Goal: Use online tool/utility: Use online tool/utility

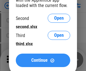
click at [43, 61] on span "Continue" at bounding box center [39, 60] width 16 height 5
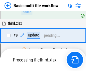
scroll to position [156, 0]
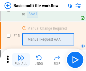
click at [21, 60] on img "button" at bounding box center [20, 58] width 7 height 7
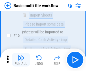
click at [21, 60] on img "button" at bounding box center [20, 58] width 7 height 7
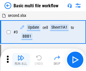
click at [21, 60] on img "button" at bounding box center [20, 58] width 7 height 7
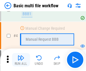
click at [21, 60] on img "button" at bounding box center [20, 58] width 7 height 7
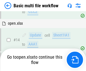
scroll to position [336, 0]
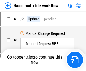
scroll to position [23, 0]
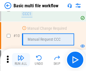
click at [21, 60] on img "button" at bounding box center [20, 58] width 7 height 7
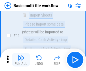
click at [21, 60] on img "button" at bounding box center [20, 58] width 7 height 7
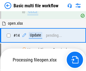
scroll to position [295, 0]
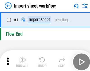
click at [21, 60] on img "button" at bounding box center [22, 58] width 7 height 7
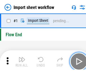
scroll to position [2, 0]
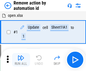
click at [21, 60] on img "button" at bounding box center [20, 58] width 7 height 7
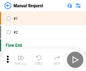
click at [21, 60] on img "button" at bounding box center [20, 58] width 7 height 7
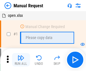
click at [21, 60] on img "button" at bounding box center [20, 58] width 7 height 7
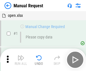
scroll to position [19, 0]
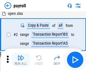
click at [21, 60] on img "button" at bounding box center [20, 58] width 7 height 7
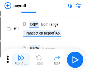
scroll to position [41, 0]
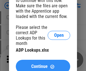
click at [43, 65] on span "Continue" at bounding box center [39, 67] width 16 height 5
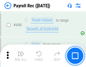
scroll to position [2895, 0]
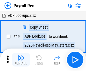
click at [21, 60] on img "button" at bounding box center [20, 58] width 7 height 7
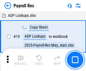
scroll to position [34, 0]
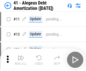
click at [21, 60] on img "button" at bounding box center [20, 58] width 7 height 7
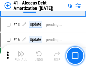
scroll to position [70, 0]
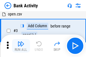
click at [21, 46] on img "button" at bounding box center [20, 44] width 7 height 7
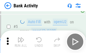
scroll to position [30, 0]
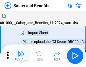
click at [21, 56] on img "button" at bounding box center [20, 54] width 7 height 7
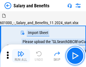
scroll to position [8, 0]
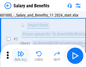
click at [21, 56] on img "button" at bounding box center [20, 54] width 7 height 7
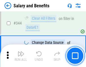
scroll to position [2642, 0]
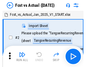
scroll to position [7, 0]
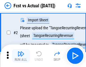
click at [21, 56] on img "button" at bounding box center [20, 54] width 7 height 7
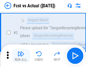
click at [21, 56] on img "button" at bounding box center [20, 54] width 7 height 7
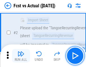
scroll to position [53, 0]
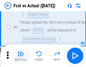
click at [21, 56] on img "button" at bounding box center [20, 54] width 7 height 7
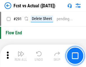
scroll to position [2671, 0]
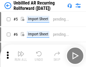
scroll to position [12, 0]
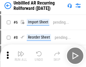
click at [21, 56] on img "button" at bounding box center [20, 54] width 7 height 7
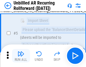
click at [21, 56] on img "button" at bounding box center [20, 54] width 7 height 7
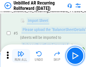
scroll to position [53, 0]
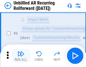
click at [21, 56] on img "button" at bounding box center [20, 54] width 7 height 7
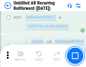
scroll to position [1917, 0]
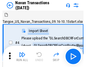
scroll to position [9, 0]
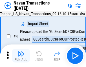
click at [21, 56] on img "button" at bounding box center [20, 54] width 7 height 7
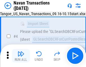
click at [21, 56] on img "button" at bounding box center [20, 54] width 7 height 7
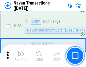
scroll to position [1830, 0]
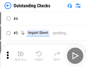
click at [21, 56] on img "button" at bounding box center [20, 54] width 7 height 7
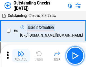
scroll to position [24, 0]
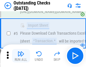
click at [21, 56] on img "button" at bounding box center [20, 54] width 7 height 7
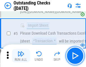
scroll to position [59, 0]
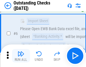
click at [21, 56] on img "button" at bounding box center [20, 54] width 7 height 7
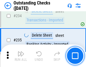
scroll to position [1714, 0]
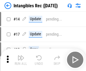
click at [21, 60] on img "button" at bounding box center [20, 58] width 7 height 7
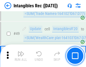
scroll to position [220, 0]
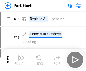
click at [21, 56] on img "button" at bounding box center [20, 58] width 7 height 7
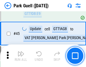
scroll to position [706, 0]
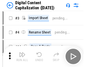
scroll to position [12, 0]
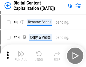
click at [21, 56] on img "button" at bounding box center [20, 54] width 7 height 7
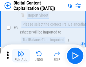
click at [21, 56] on img "button" at bounding box center [20, 54] width 7 height 7
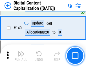
scroll to position [594, 0]
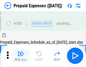
click at [21, 56] on img "button" at bounding box center [20, 54] width 7 height 7
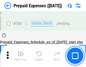
scroll to position [1518, 0]
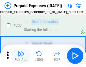
click at [21, 56] on img "button" at bounding box center [20, 54] width 7 height 7
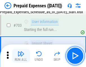
scroll to position [1552, 0]
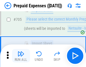
click at [21, 56] on img "button" at bounding box center [20, 54] width 7 height 7
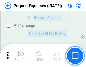
scroll to position [5494, 0]
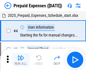
click at [21, 60] on img "button" at bounding box center [20, 58] width 7 height 7
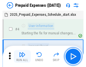
scroll to position [25, 0]
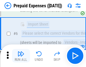
click at [21, 56] on img "button" at bounding box center [20, 54] width 7 height 7
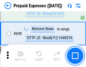
scroll to position [1965, 0]
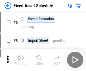
click at [21, 60] on img "button" at bounding box center [20, 58] width 7 height 7
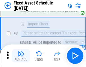
click at [21, 56] on img "button" at bounding box center [20, 54] width 7 height 7
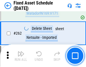
scroll to position [1798, 0]
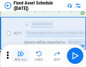
click at [21, 56] on img "button" at bounding box center [20, 54] width 7 height 7
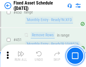
scroll to position [2523, 0]
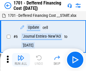
click at [21, 60] on img "button" at bounding box center [20, 58] width 7 height 7
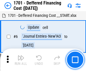
scroll to position [68, 0]
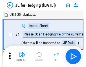
scroll to position [1, 0]
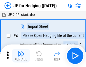
click at [21, 56] on img "button" at bounding box center [20, 54] width 7 height 7
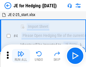
click at [21, 56] on img "button" at bounding box center [20, 54] width 7 height 7
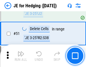
scroll to position [365, 0]
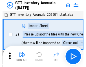
scroll to position [1, 0]
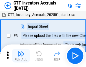
click at [21, 56] on img "button" at bounding box center [20, 54] width 7 height 7
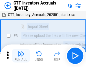
click at [21, 56] on img "button" at bounding box center [20, 54] width 7 height 7
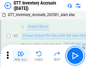
scroll to position [36, 0]
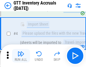
click at [21, 56] on img "button" at bounding box center [20, 54] width 7 height 7
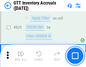
scroll to position [4283, 0]
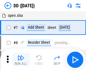
click at [21, 60] on img "button" at bounding box center [20, 58] width 7 height 7
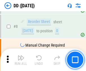
scroll to position [54, 0]
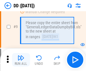
click at [21, 60] on img "button" at bounding box center [20, 58] width 7 height 7
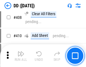
scroll to position [2525, 0]
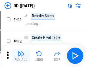
click at [21, 56] on img "button" at bounding box center [20, 54] width 7 height 7
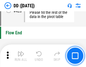
scroll to position [2701, 0]
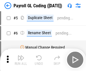
click at [21, 60] on img "button" at bounding box center [20, 58] width 7 height 7
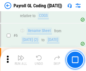
scroll to position [68, 0]
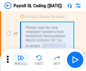
click at [21, 60] on img "button" at bounding box center [20, 58] width 7 height 7
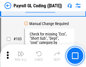
scroll to position [1324, 0]
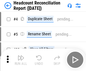
click at [21, 60] on img "button" at bounding box center [20, 58] width 7 height 7
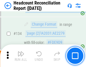
scroll to position [678, 0]
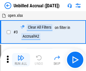
click at [21, 60] on img "button" at bounding box center [20, 58] width 7 height 7
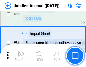
scroll to position [589, 0]
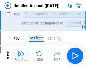
click at [21, 56] on img "button" at bounding box center [20, 54] width 7 height 7
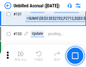
scroll to position [1681, 0]
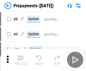
click at [21, 60] on img "button" at bounding box center [20, 58] width 7 height 7
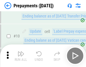
scroll to position [35, 0]
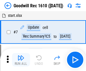
click at [21, 60] on img "button" at bounding box center [20, 58] width 7 height 7
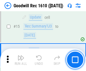
scroll to position [96, 0]
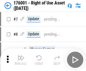
click at [21, 60] on img "button" at bounding box center [20, 58] width 7 height 7
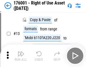
scroll to position [36, 0]
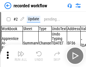
click at [21, 56] on img "button" at bounding box center [20, 54] width 7 height 7
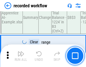
scroll to position [1764, 0]
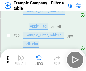
scroll to position [516, 0]
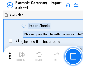
scroll to position [9, 0]
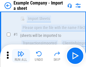
click at [21, 56] on img "button" at bounding box center [20, 54] width 7 height 7
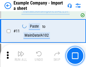
scroll to position [125, 0]
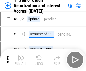
click at [21, 56] on img "button" at bounding box center [20, 58] width 7 height 7
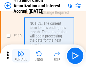
click at [21, 56] on img "button" at bounding box center [20, 54] width 7 height 7
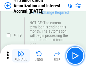
scroll to position [532, 0]
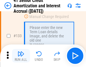
click at [21, 56] on img "button" at bounding box center [20, 54] width 7 height 7
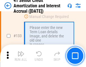
scroll to position [590, 0]
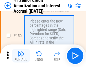
click at [21, 56] on img "button" at bounding box center [20, 54] width 7 height 7
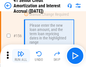
click at [21, 56] on img "button" at bounding box center [20, 54] width 7 height 7
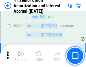
scroll to position [1264, 0]
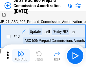
click at [21, 56] on img "button" at bounding box center [20, 54] width 7 height 7
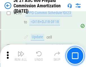
scroll to position [1038, 0]
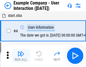
click at [21, 56] on img "button" at bounding box center [20, 54] width 7 height 7
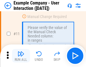
click at [21, 56] on img "button" at bounding box center [20, 54] width 7 height 7
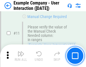
scroll to position [122, 0]
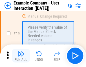
click at [21, 56] on img "button" at bounding box center [20, 54] width 7 height 7
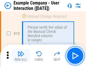
click at [21, 56] on img "button" at bounding box center [20, 54] width 7 height 7
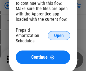
click at [59, 36] on span "Open" at bounding box center [59, 36] width 10 height 5
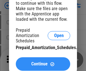
click at [43, 64] on span "Continue" at bounding box center [39, 64] width 16 height 5
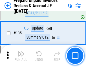
scroll to position [731, 0]
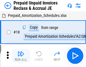
click at [21, 56] on img "button" at bounding box center [20, 54] width 7 height 7
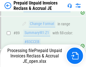
scroll to position [460, 0]
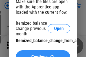
click at [43, 55] on span "Continue" at bounding box center [39, 57] width 16 height 5
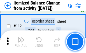
scroll to position [944, 0]
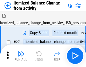
scroll to position [9, 0]
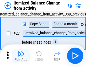
click at [21, 56] on img "button" at bounding box center [20, 54] width 7 height 7
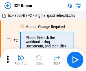
scroll to position [3, 0]
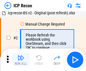
click at [21, 60] on img "button" at bounding box center [20, 58] width 7 height 7
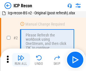
click at [21, 60] on img "button" at bounding box center [20, 58] width 7 height 7
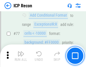
scroll to position [507, 0]
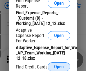
click at [59, 67] on span "Open" at bounding box center [59, 67] width 10 height 5
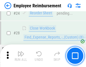
scroll to position [264, 0]
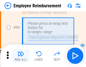
click at [21, 56] on img "button" at bounding box center [20, 54] width 7 height 7
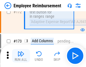
click at [21, 56] on img "button" at bounding box center [20, 54] width 7 height 7
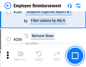
scroll to position [1428, 0]
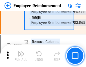
click at [21, 56] on img "button" at bounding box center [20, 54] width 7 height 7
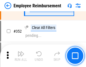
click at [21, 56] on img "button" at bounding box center [20, 54] width 7 height 7
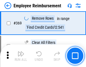
scroll to position [2909, 0]
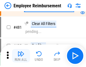
click at [21, 56] on img "button" at bounding box center [20, 54] width 7 height 7
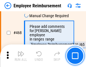
scroll to position [3450, 0]
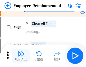
click at [21, 56] on img "button" at bounding box center [20, 54] width 7 height 7
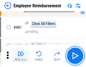
click at [21, 56] on img "button" at bounding box center [20, 54] width 7 height 7
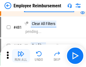
click at [21, 56] on img "button" at bounding box center [20, 54] width 7 height 7
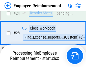
scroll to position [264, 0]
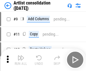
click at [21, 60] on img "button" at bounding box center [20, 58] width 7 height 7
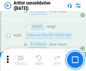
scroll to position [2334, 0]
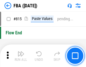
scroll to position [5052, 0]
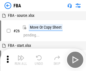
scroll to position [6, 0]
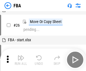
click at [21, 60] on img "button" at bounding box center [20, 58] width 7 height 7
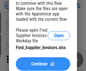
click at [43, 64] on span "Continue" at bounding box center [39, 64] width 16 height 5
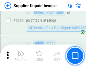
scroll to position [13743, 0]
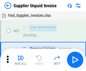
scroll to position [18, 0]
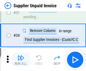
click at [21, 60] on img "button" at bounding box center [20, 58] width 7 height 7
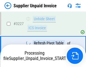
scroll to position [13723, 0]
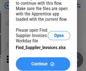
click at [43, 64] on span "Continue" at bounding box center [39, 64] width 16 height 5
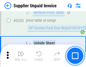
scroll to position [13743, 0]
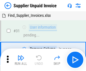
scroll to position [18, 0]
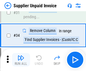
click at [21, 60] on img "button" at bounding box center [20, 58] width 7 height 7
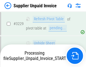
scroll to position [13723, 0]
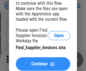
click at [43, 64] on span "Continue" at bounding box center [39, 64] width 16 height 5
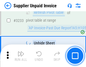
scroll to position [13743, 0]
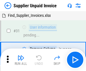
scroll to position [18, 0]
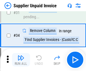
click at [21, 60] on img "button" at bounding box center [20, 58] width 7 height 7
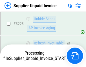
scroll to position [13675, 0]
